Goal: Task Accomplishment & Management: Manage account settings

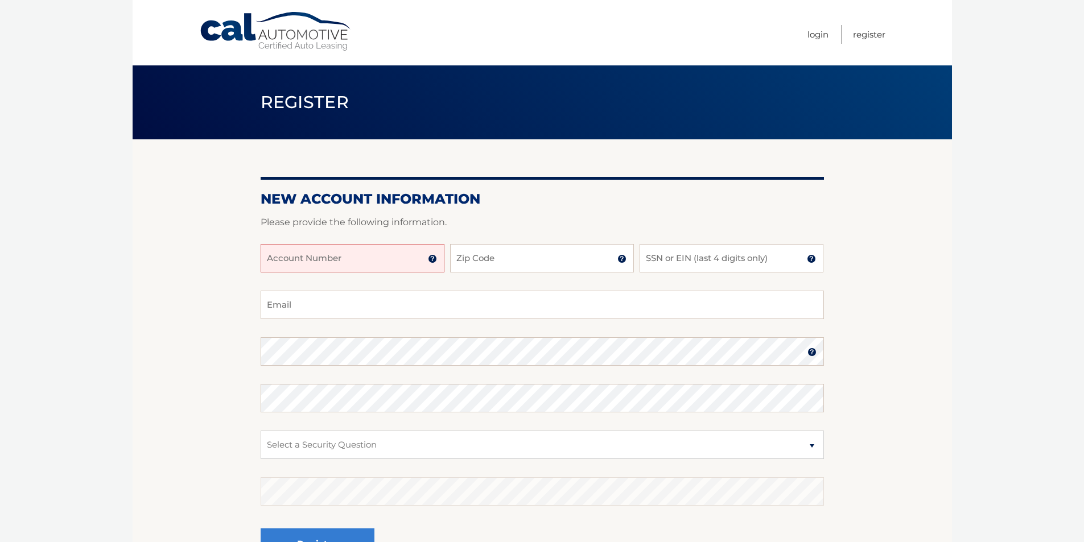
click at [330, 266] on input "Account Number" at bounding box center [353, 258] width 184 height 28
type input "44456001016"
type input "07002"
type input "6138"
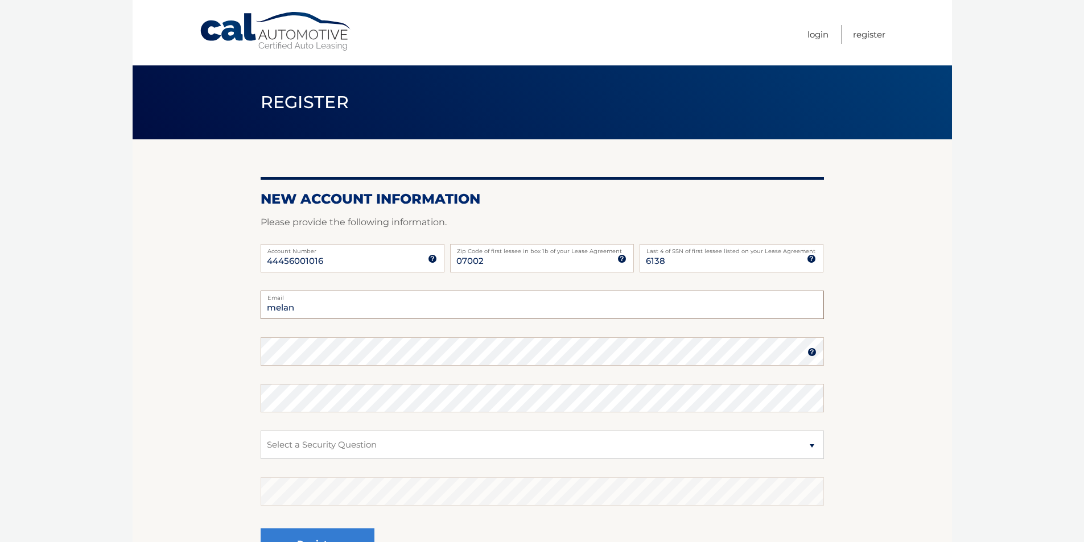
type input "melanierobles17@gmail.com"
click at [815, 354] on img at bounding box center [812, 352] width 9 height 9
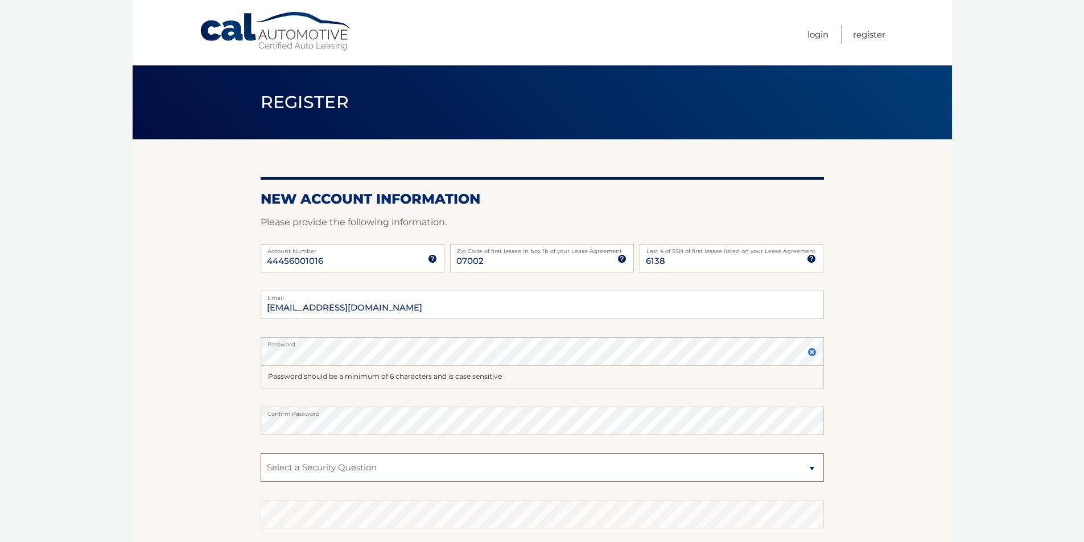
click at [366, 472] on select "Select a Security Question What was the name of your elementary school? What is…" at bounding box center [542, 468] width 563 height 28
select select "2"
click at [261, 454] on select "Select a Security Question What was the name of your elementary school? What is…" at bounding box center [542, 468] width 563 height 28
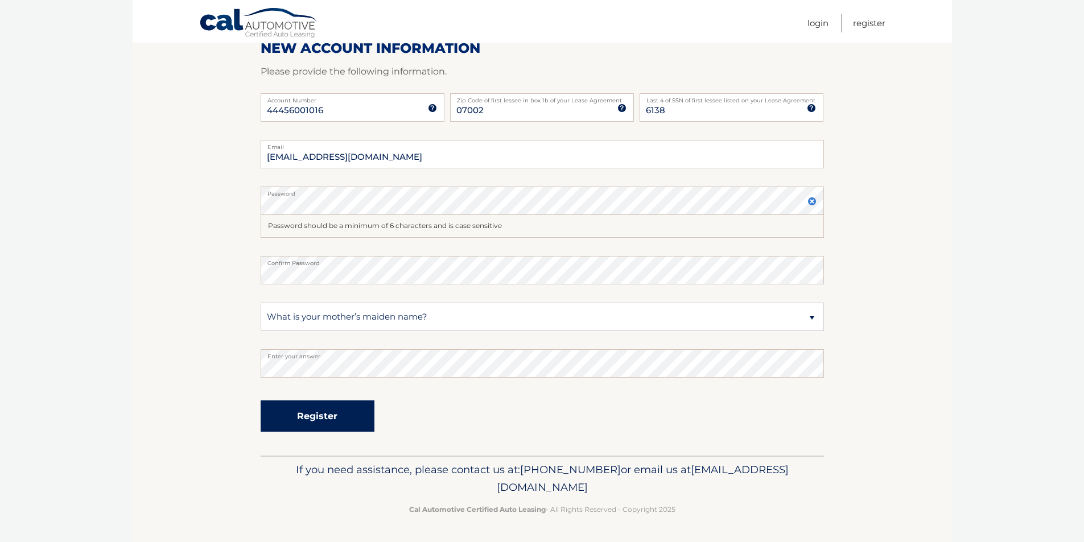
click at [324, 419] on button "Register" at bounding box center [318, 416] width 114 height 31
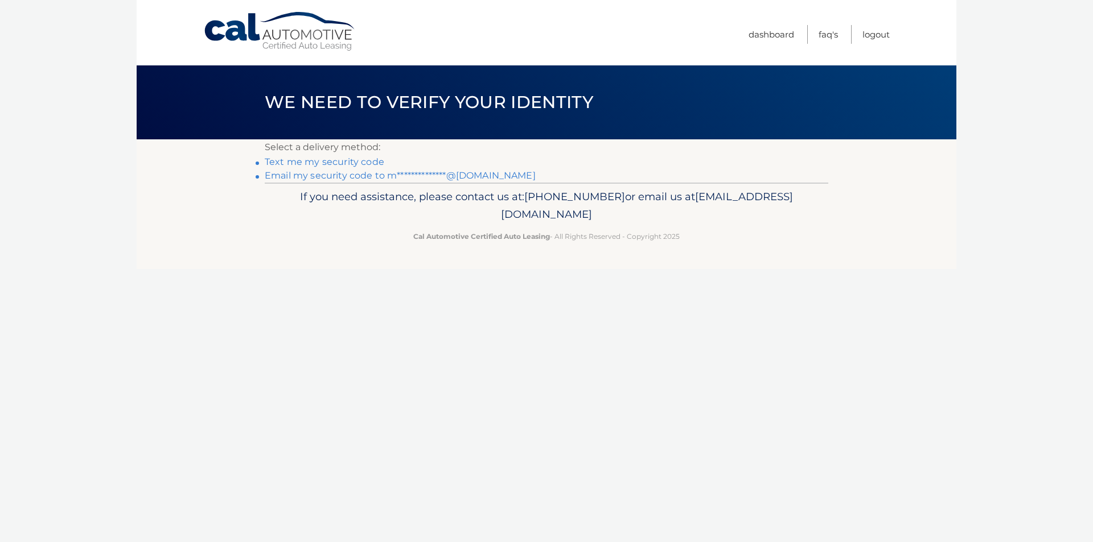
click at [293, 164] on link "Text me my security code" at bounding box center [325, 162] width 120 height 11
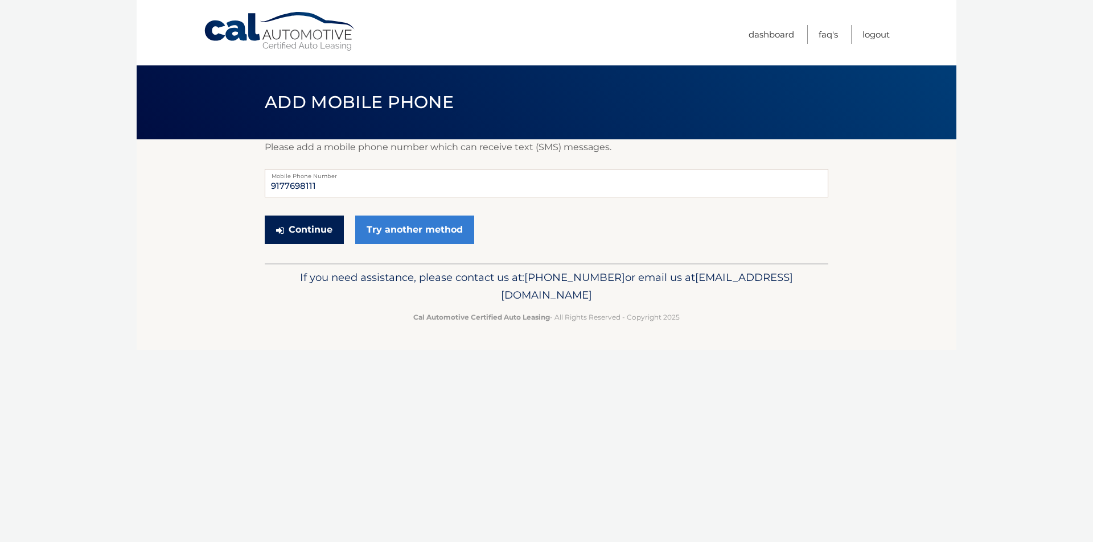
click at [289, 230] on button "Continue" at bounding box center [304, 230] width 79 height 28
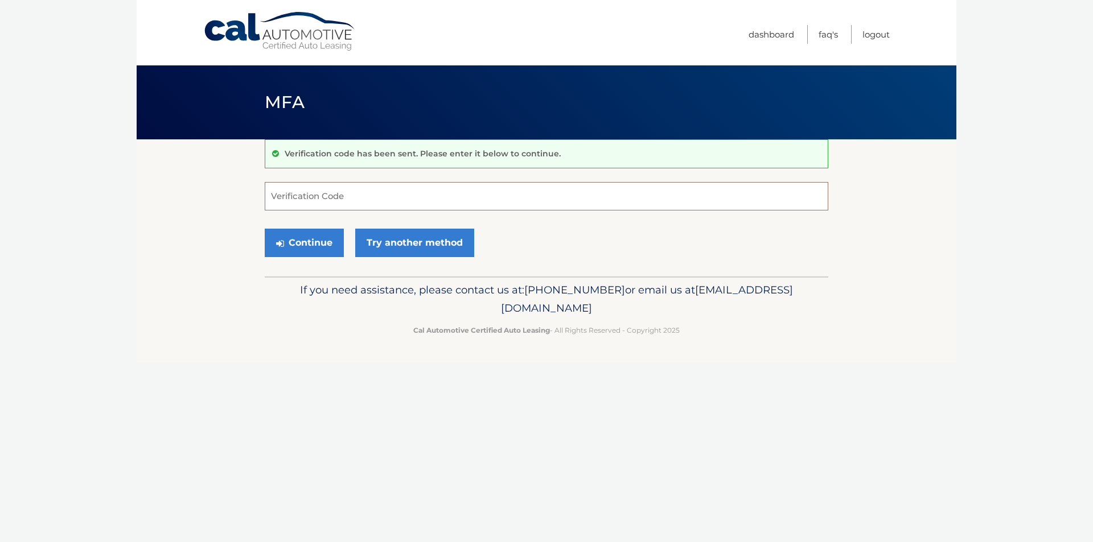
click at [376, 199] on input "Verification Code" at bounding box center [546, 196] width 563 height 28
type input "990036"
click at [311, 249] on button "Continue" at bounding box center [304, 243] width 79 height 28
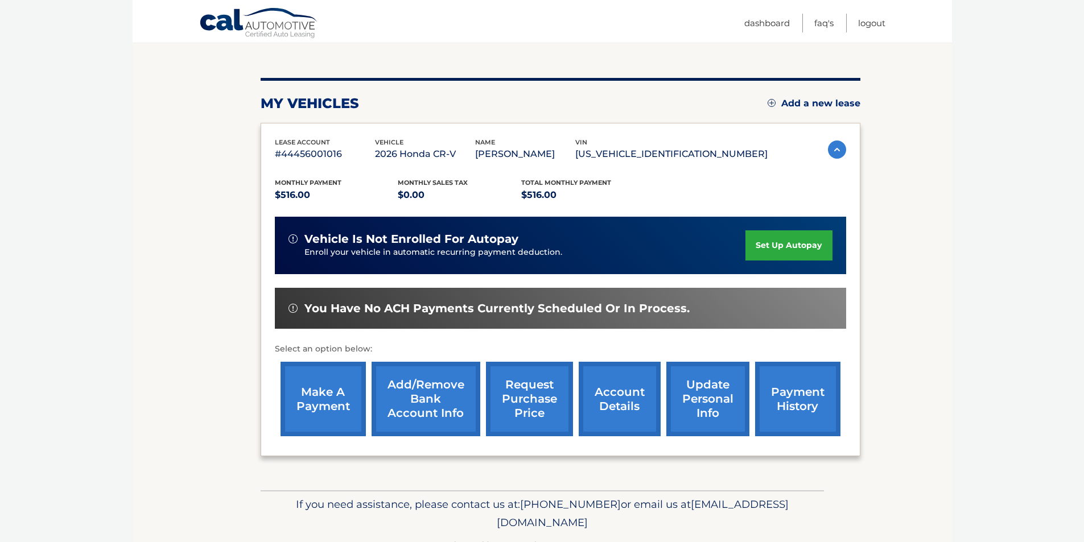
scroll to position [114, 0]
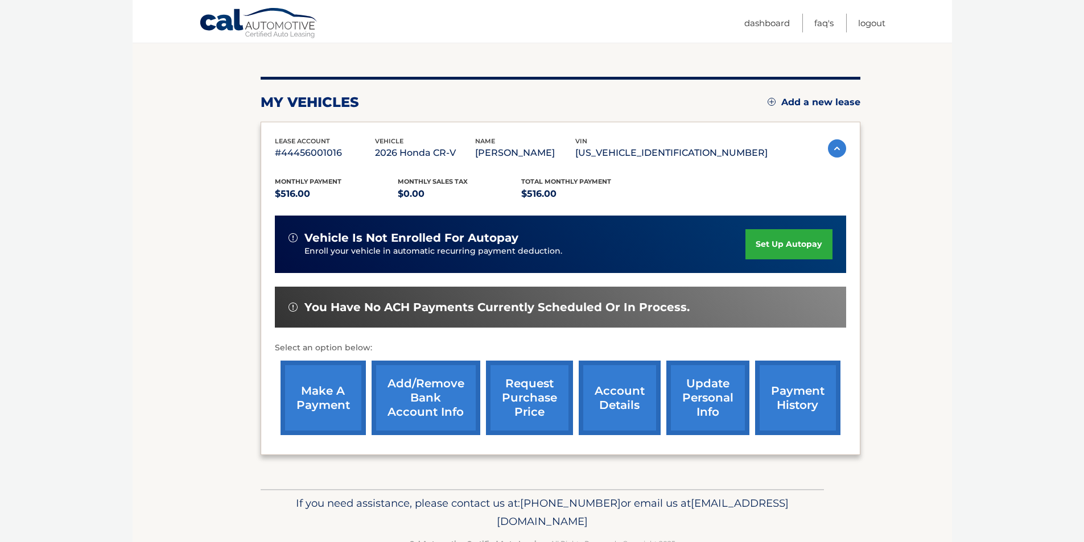
click at [322, 397] on link "make a payment" at bounding box center [323, 398] width 85 height 75
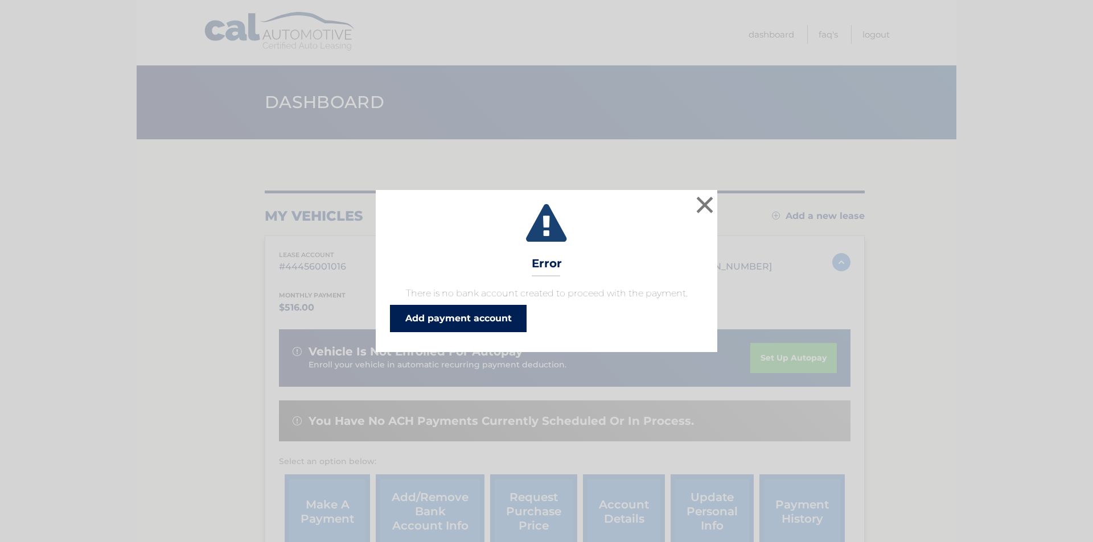
click at [454, 322] on link "Add payment account" at bounding box center [458, 318] width 137 height 27
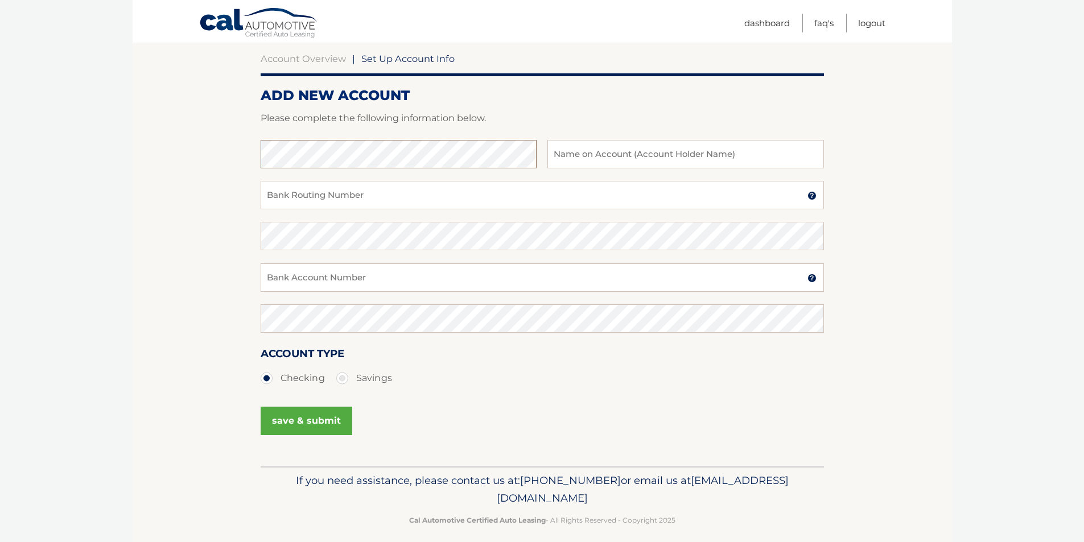
scroll to position [114, 0]
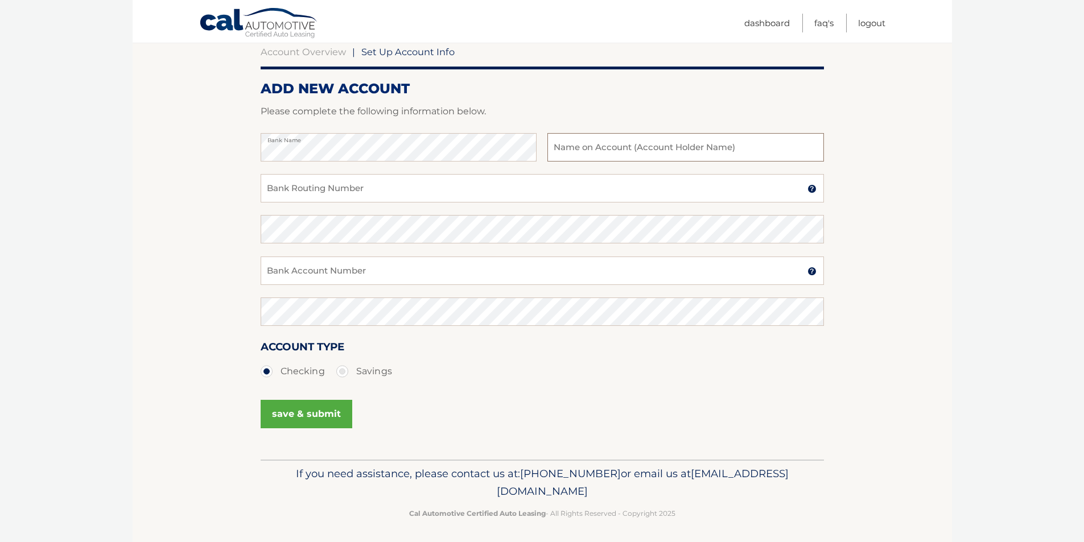
click at [611, 141] on input "text" at bounding box center [686, 147] width 276 height 28
type input "Melanie Robles"
click at [394, 196] on input "Bank Routing Number" at bounding box center [542, 188] width 563 height 28
type input "226071457"
click at [356, 279] on input "Bank Account Number" at bounding box center [542, 271] width 563 height 28
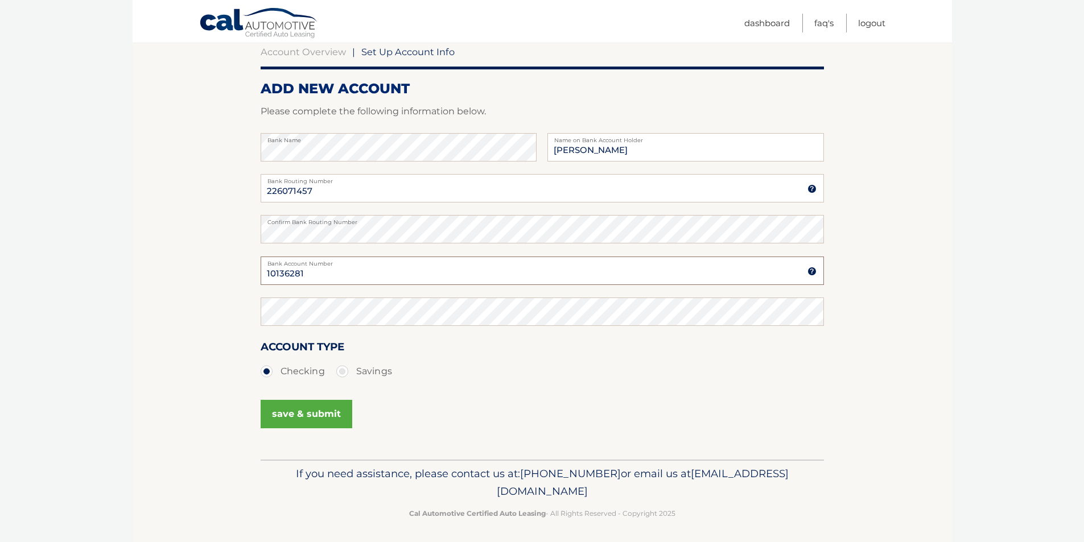
type input "10136281"
click at [304, 414] on button "save & submit" at bounding box center [307, 414] width 92 height 28
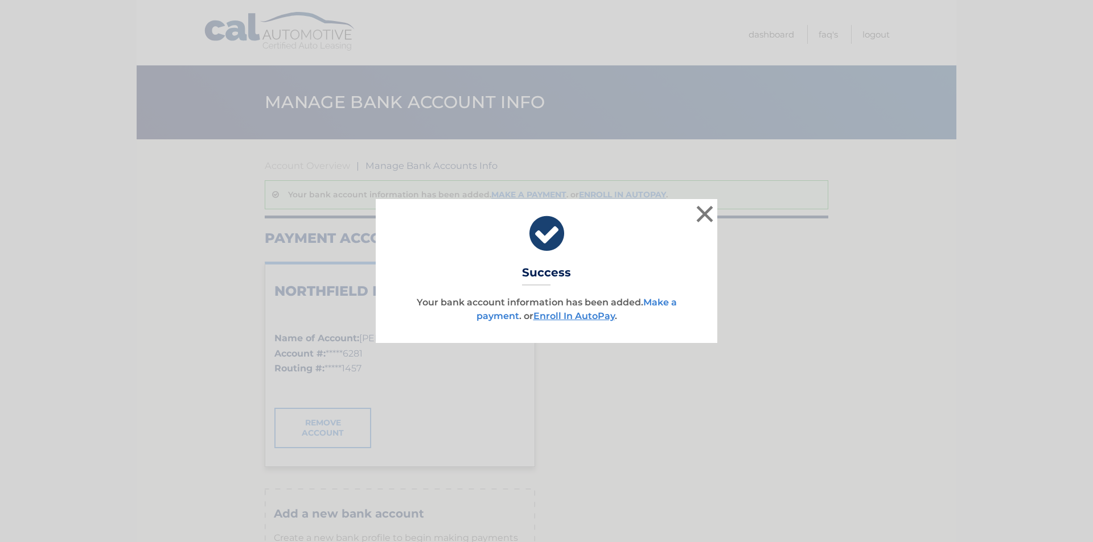
click at [511, 319] on link "Make a payment" at bounding box center [576, 309] width 200 height 24
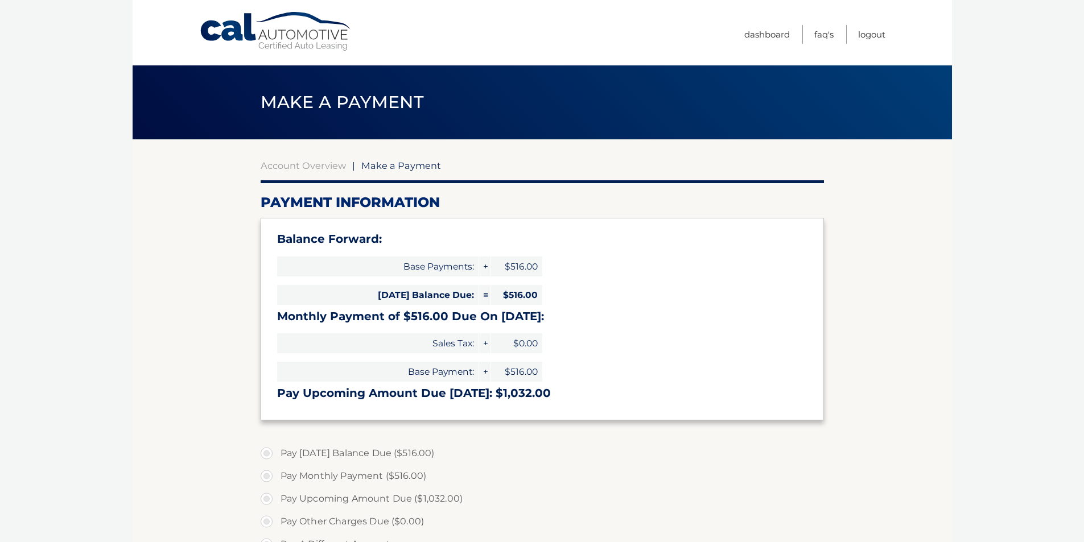
select select "NDgxNDQ2NGUtNDk1ZS00MGUyLWExN2MtZTJmMDAxOGM4YjA3"
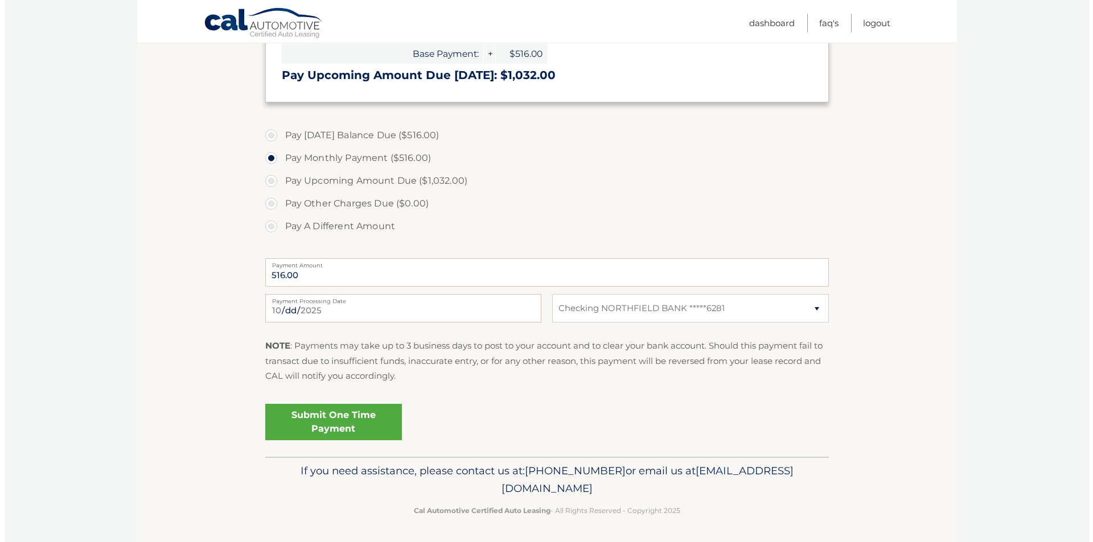
scroll to position [319, 0]
click at [274, 183] on label "Pay Upcoming Amount Due ($1,032.00)" at bounding box center [542, 179] width 563 height 23
click at [274, 183] on input "Pay Upcoming Amount Due ($1,032.00)" at bounding box center [270, 177] width 11 height 18
radio input "true"
type input "1032.00"
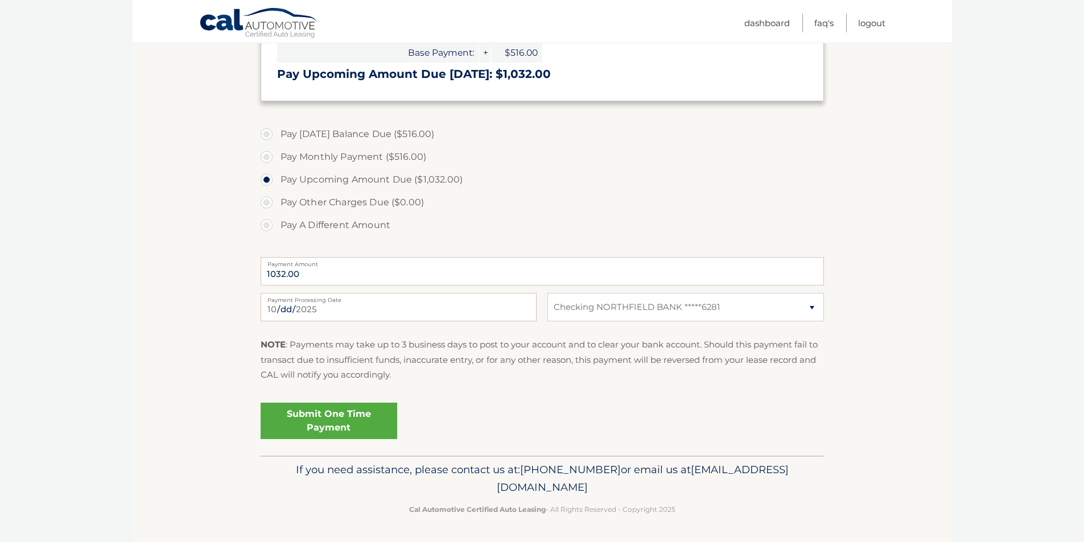
click at [268, 132] on label "Pay [DATE] Balance Due ($516.00)" at bounding box center [542, 134] width 563 height 23
click at [268, 132] on input "Pay [DATE] Balance Due ($516.00)" at bounding box center [270, 132] width 11 height 18
radio input "true"
type input "516.00"
click at [328, 421] on link "Submit One Time Payment" at bounding box center [329, 421] width 137 height 36
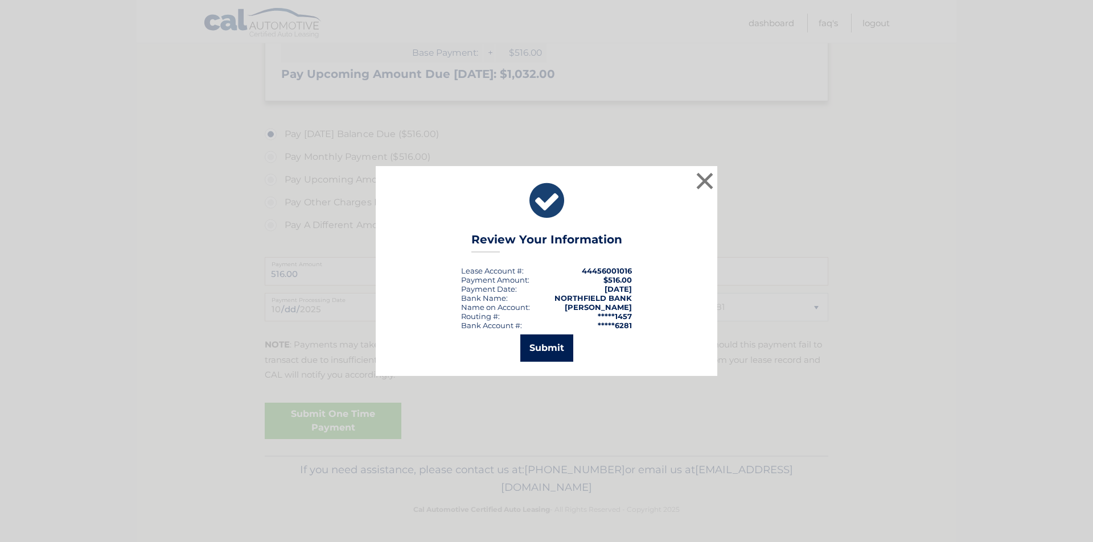
click at [547, 348] on button "Submit" at bounding box center [546, 348] width 53 height 27
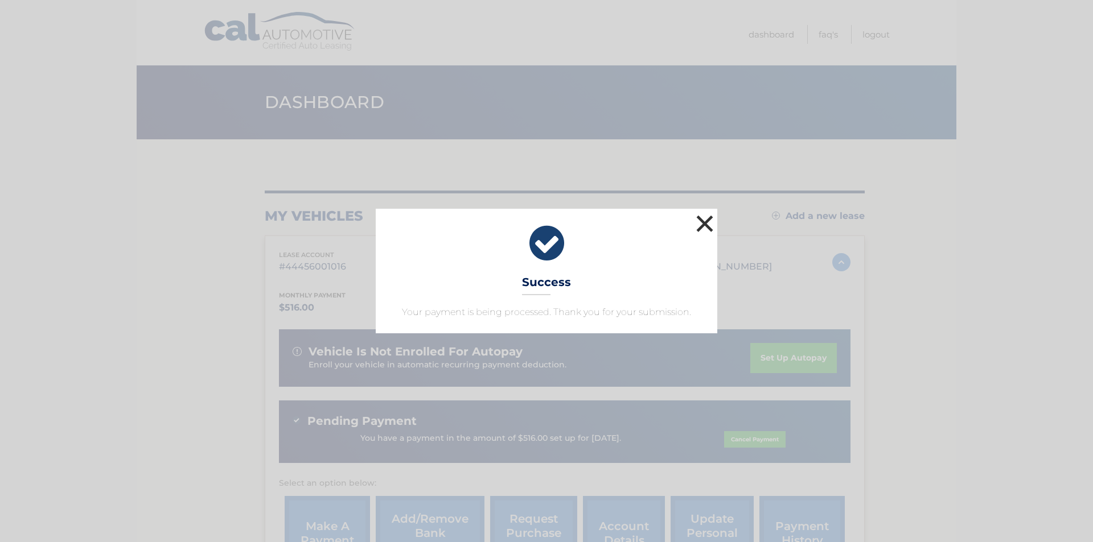
click at [708, 230] on button "×" at bounding box center [704, 223] width 23 height 23
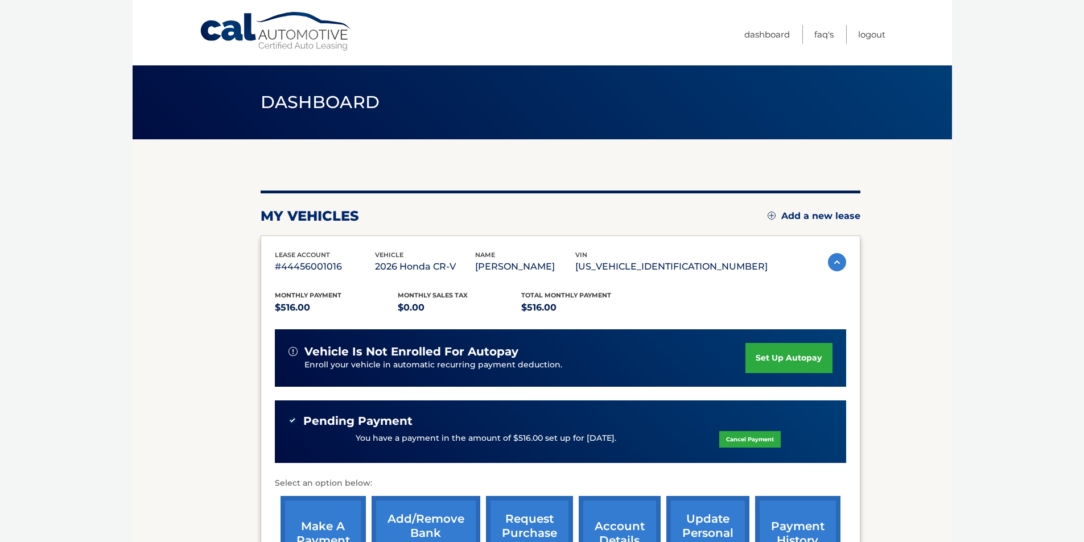
click at [774, 353] on link "set up autopay" at bounding box center [789, 358] width 87 height 30
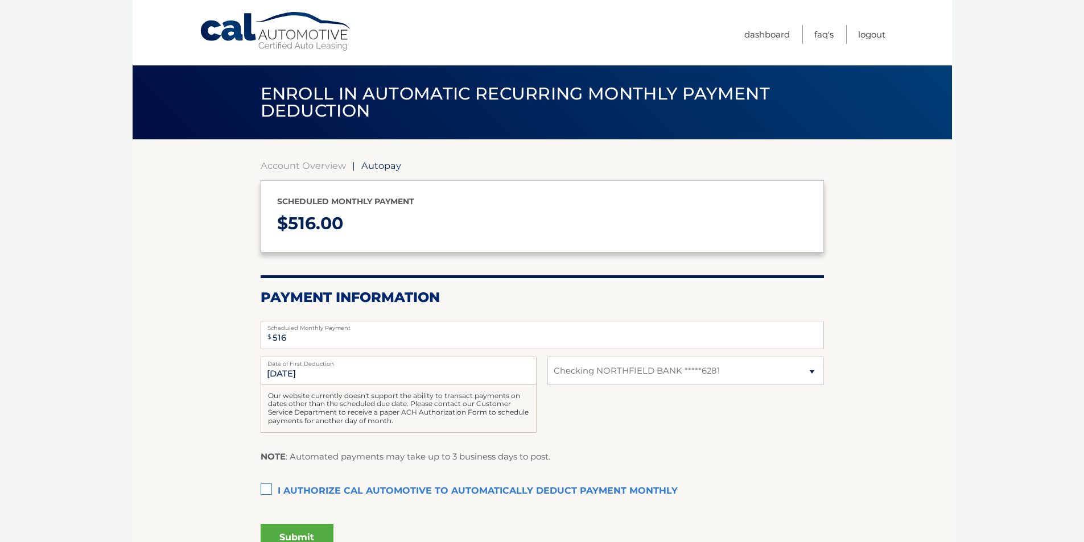
select select "NDgxNDQ2NGUtNDk1ZS00MGUyLWExN2MtZTJmMDAxOGM4YjA3"
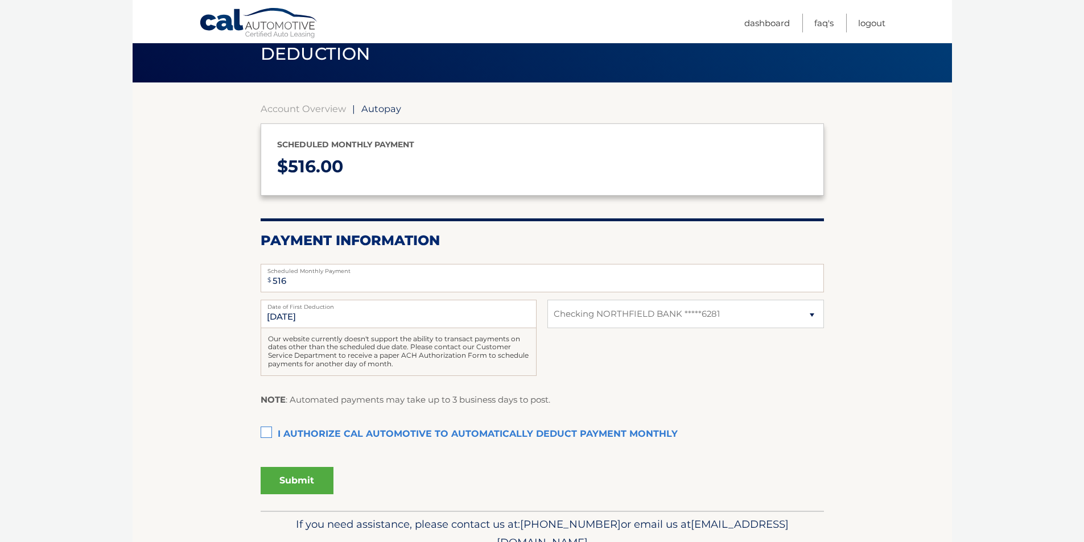
click at [266, 430] on label "I authorize cal automotive to automatically deduct payment monthly This checkbo…" at bounding box center [542, 434] width 563 height 23
click at [0, 0] on input "I authorize cal automotive to automatically deduct payment monthly This checkbo…" at bounding box center [0, 0] width 0 height 0
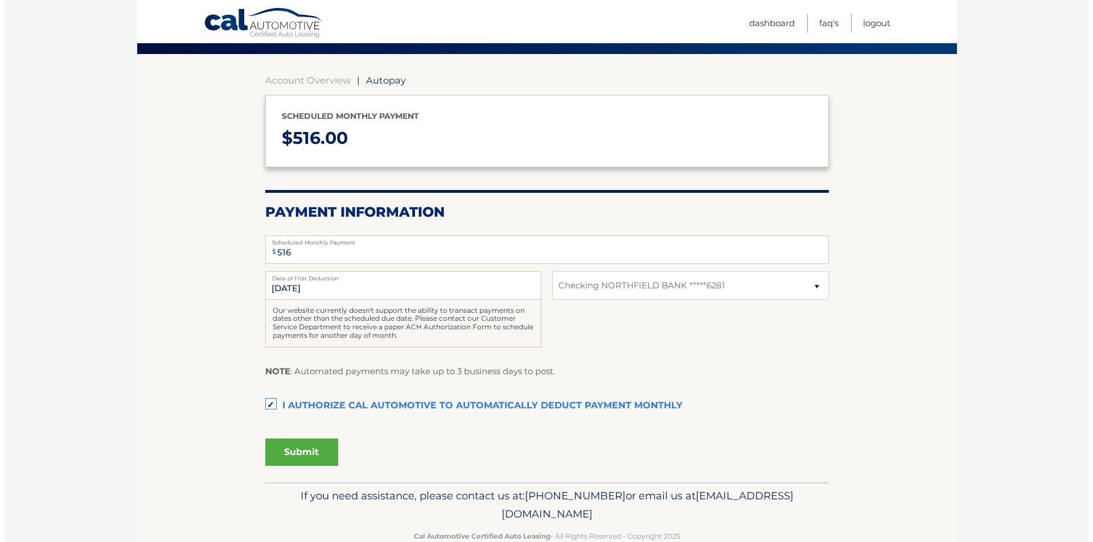
scroll to position [112, 0]
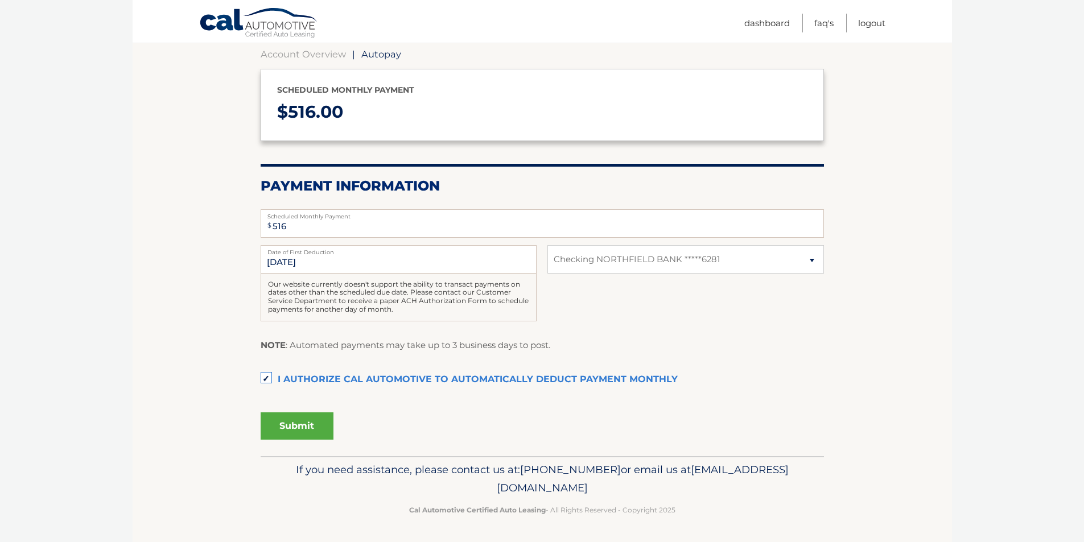
click at [298, 427] on button "Submit" at bounding box center [297, 426] width 73 height 27
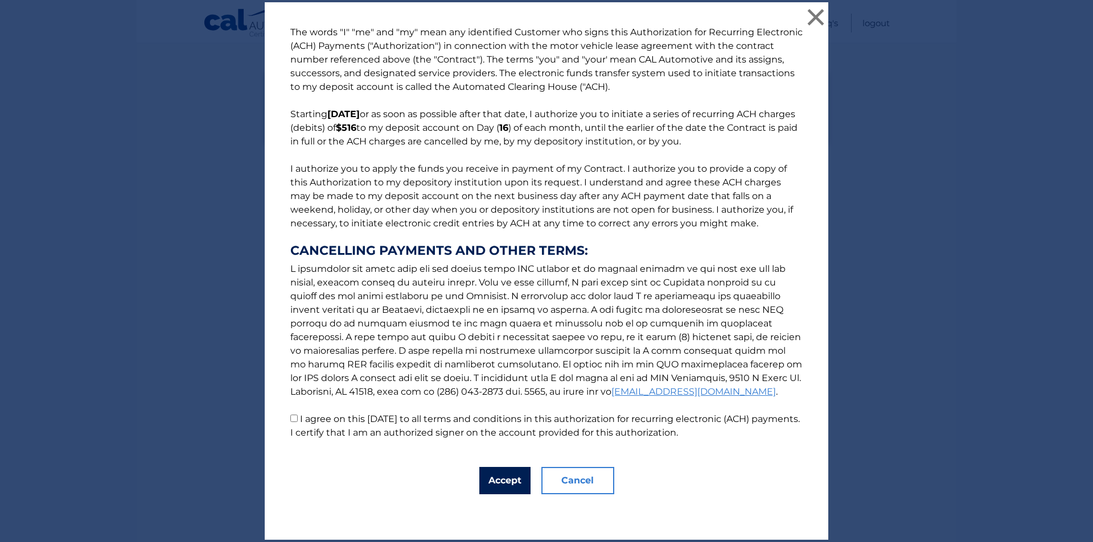
click at [499, 476] on button "Accept" at bounding box center [504, 480] width 51 height 27
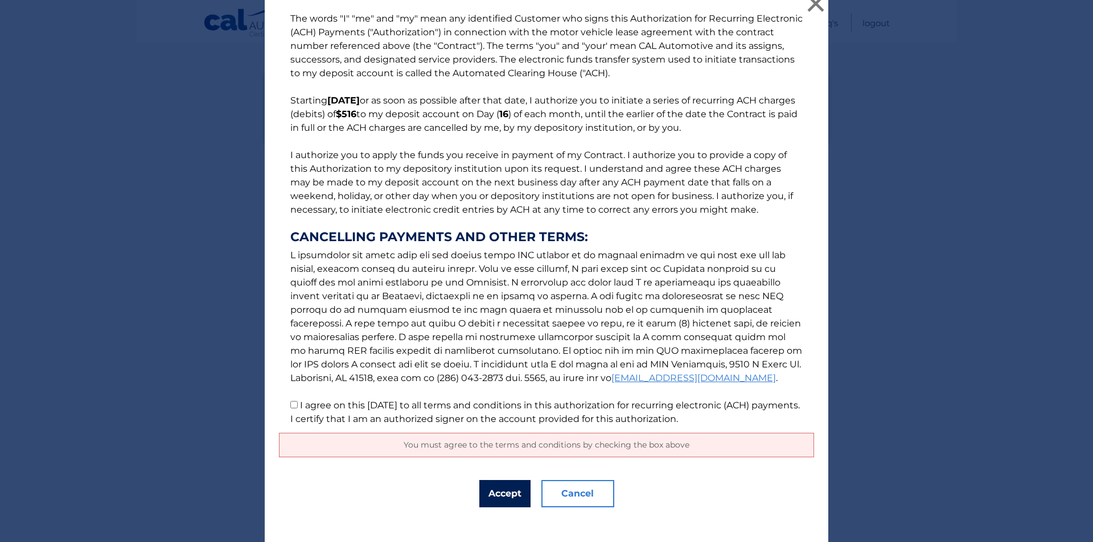
scroll to position [22, 0]
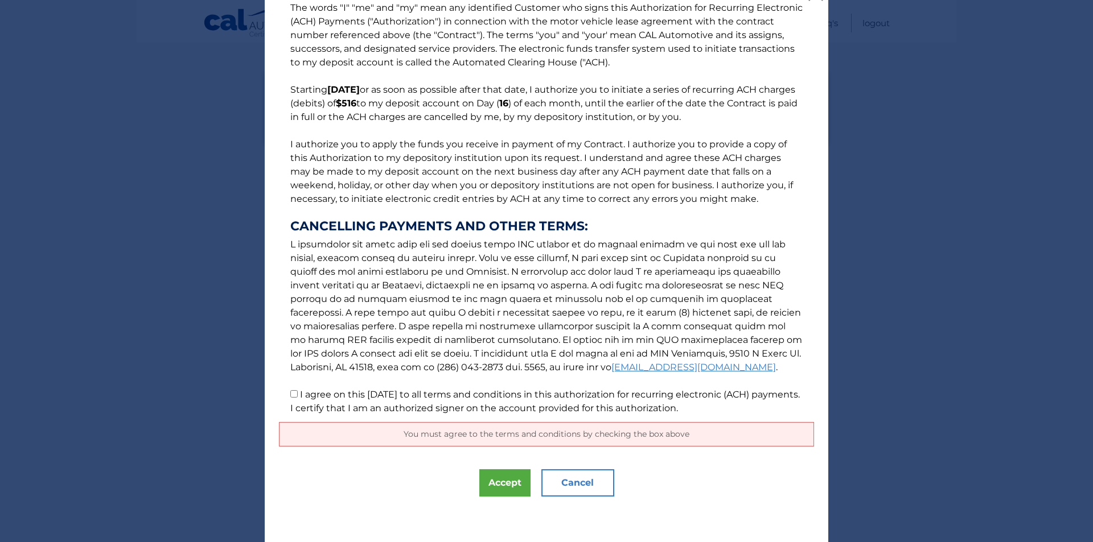
click at [291, 394] on input "I agree on this 10/01/2025 to all terms and conditions in this authorization fo…" at bounding box center [293, 393] width 7 height 7
checkbox input "true"
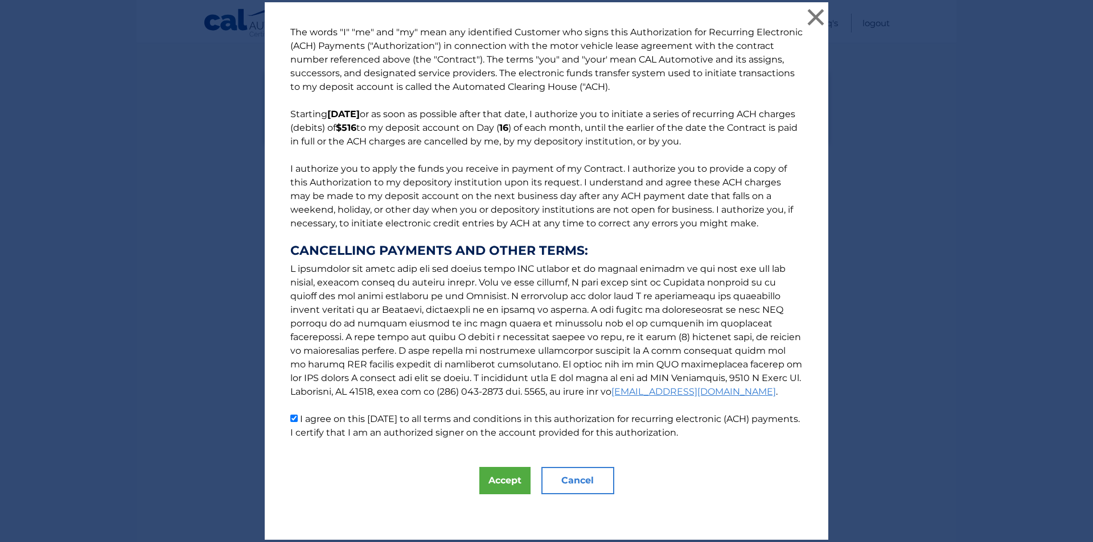
scroll to position [0, 0]
click at [493, 486] on button "Accept" at bounding box center [504, 480] width 51 height 27
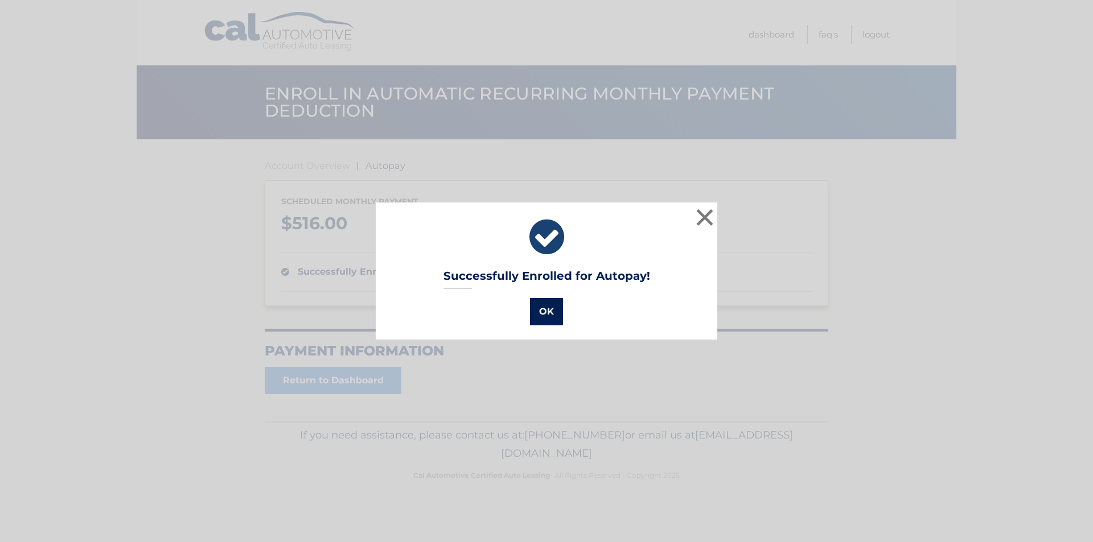
click at [548, 306] on button "OK" at bounding box center [546, 311] width 33 height 27
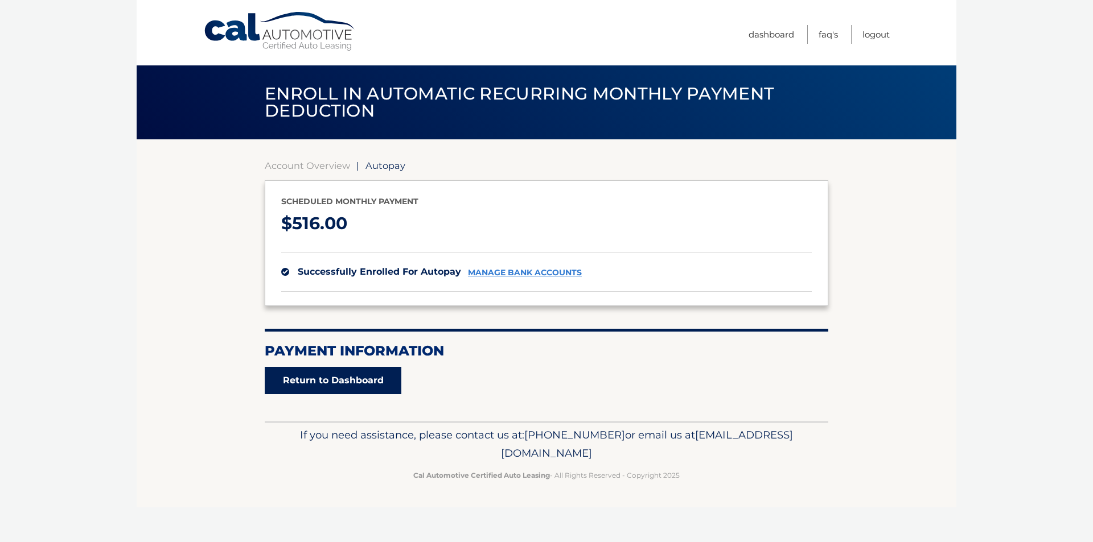
click at [339, 385] on link "Return to Dashboard" at bounding box center [333, 380] width 137 height 27
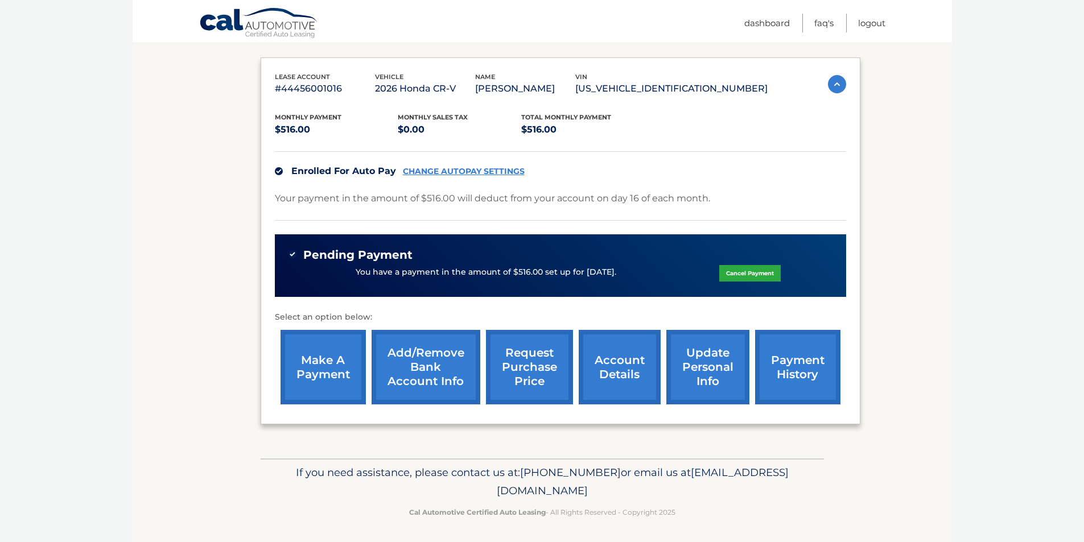
scroll to position [181, 0]
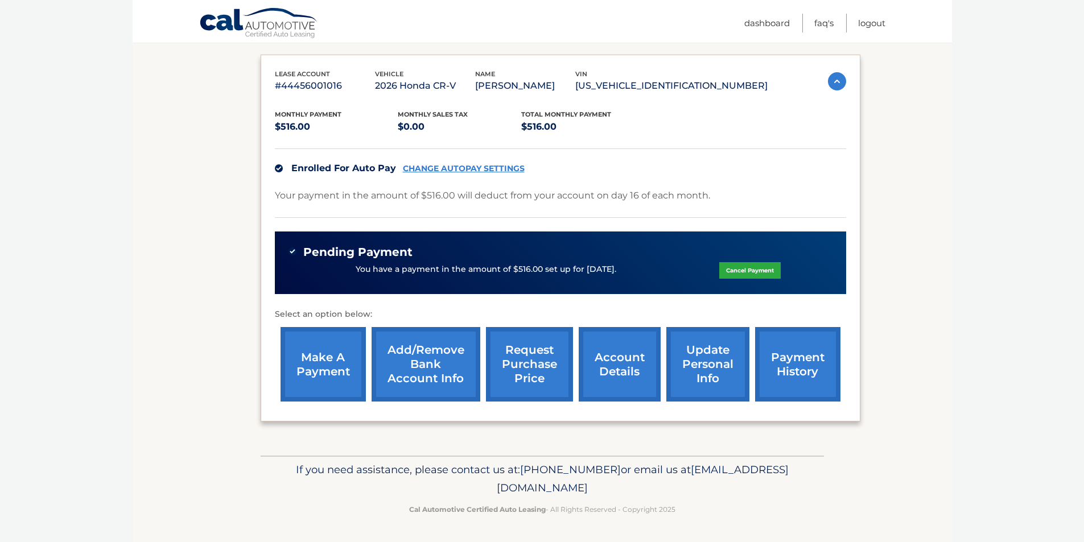
click at [594, 376] on link "account details" at bounding box center [620, 364] width 82 height 75
